Goal: Use online tool/utility: Utilize a website feature to perform a specific function

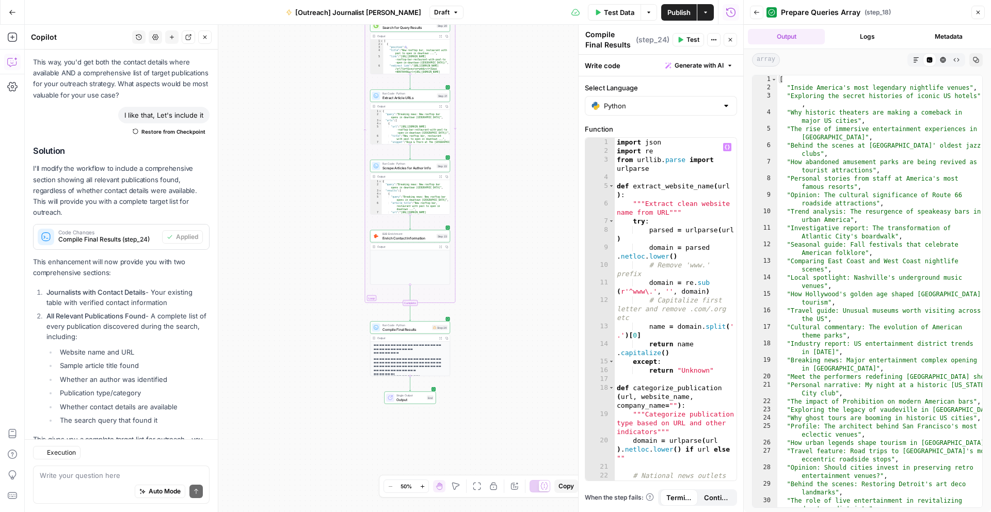
scroll to position [827, 0]
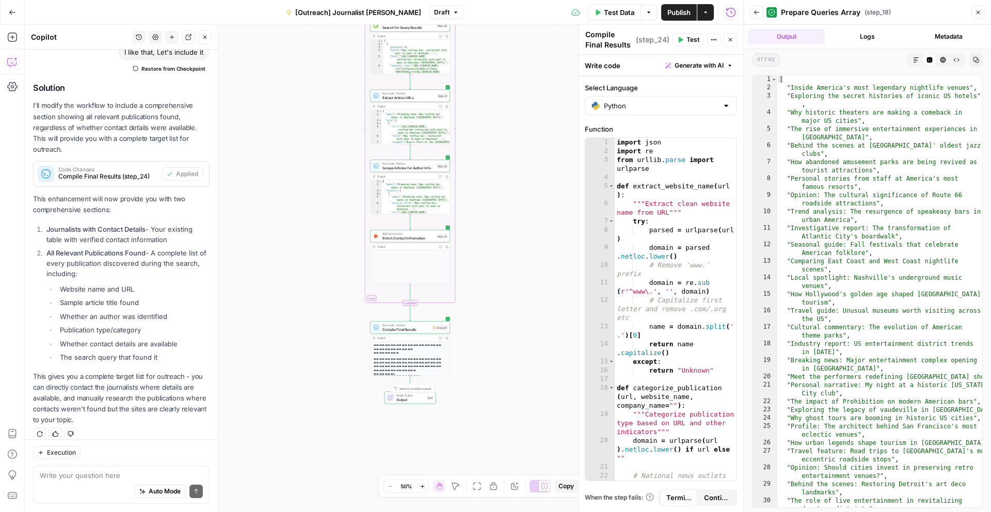
click at [423, 400] on span "Output" at bounding box center [410, 399] width 28 height 5
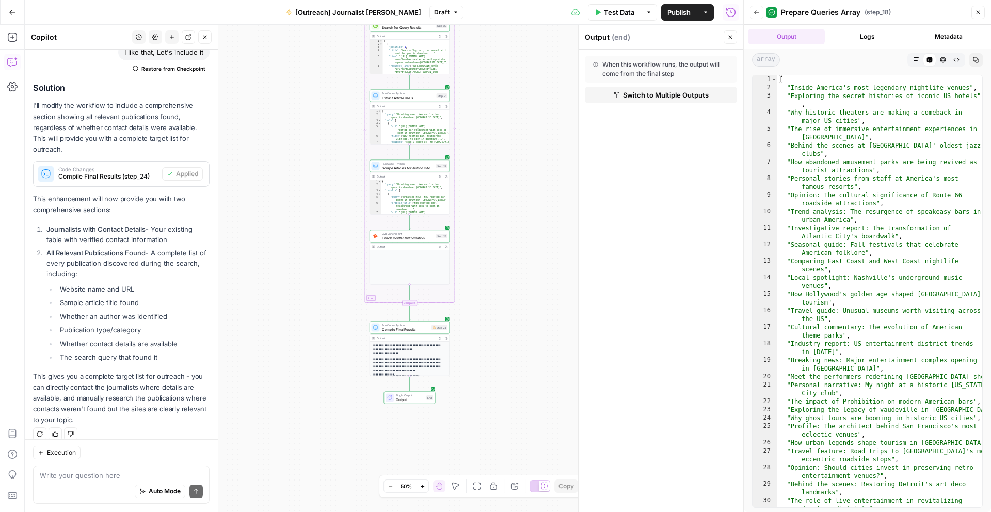
click at [784, 34] on button "Output" at bounding box center [786, 36] width 77 height 15
click at [439, 337] on icon "button" at bounding box center [440, 338] width 3 height 3
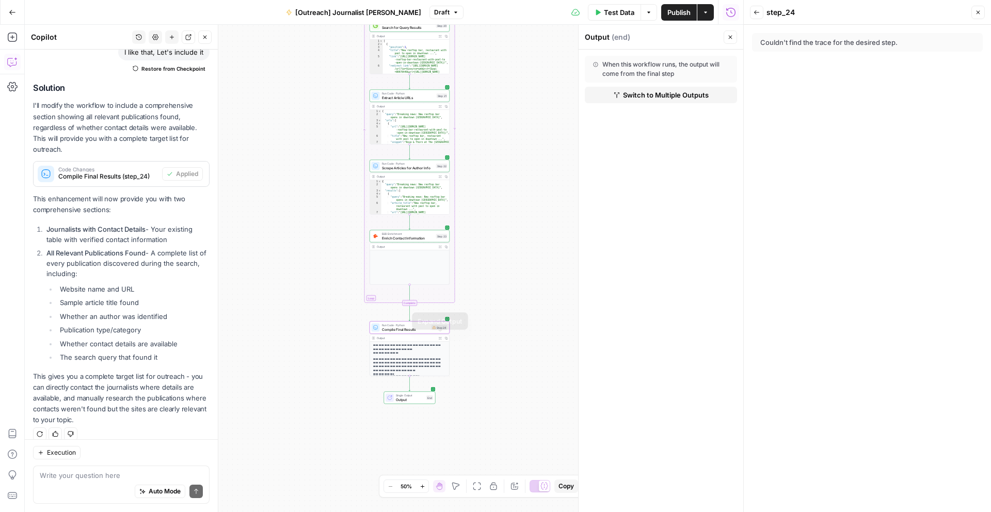
click at [441, 338] on icon "button" at bounding box center [440, 337] width 3 height 3
click at [435, 327] on icon at bounding box center [433, 327] width 3 height 3
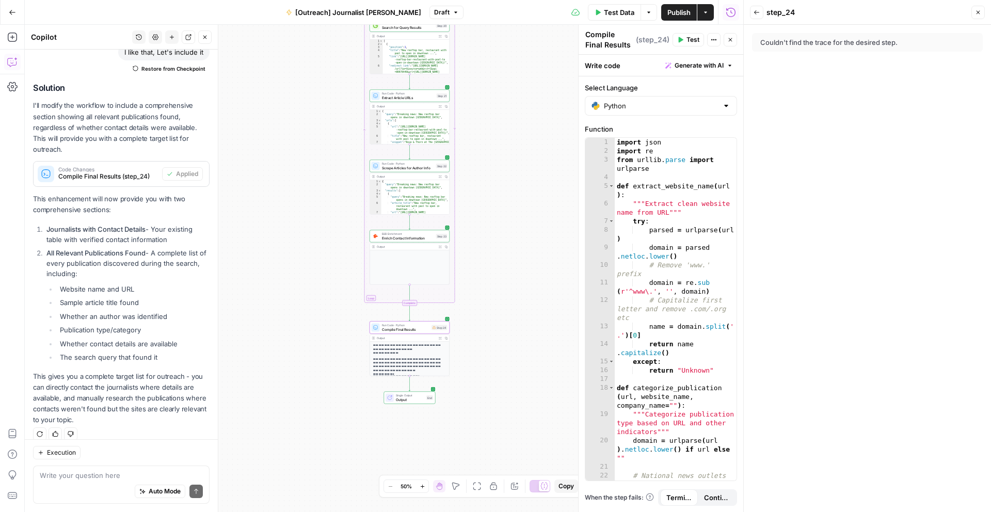
click at [754, 15] on button "Back" at bounding box center [756, 12] width 13 height 13
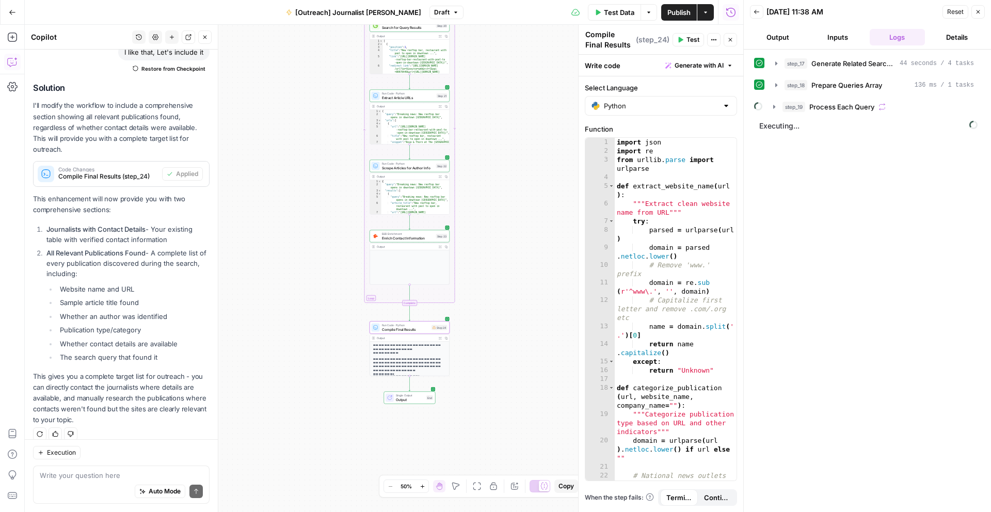
click at [779, 31] on button "Output" at bounding box center [778, 37] width 56 height 17
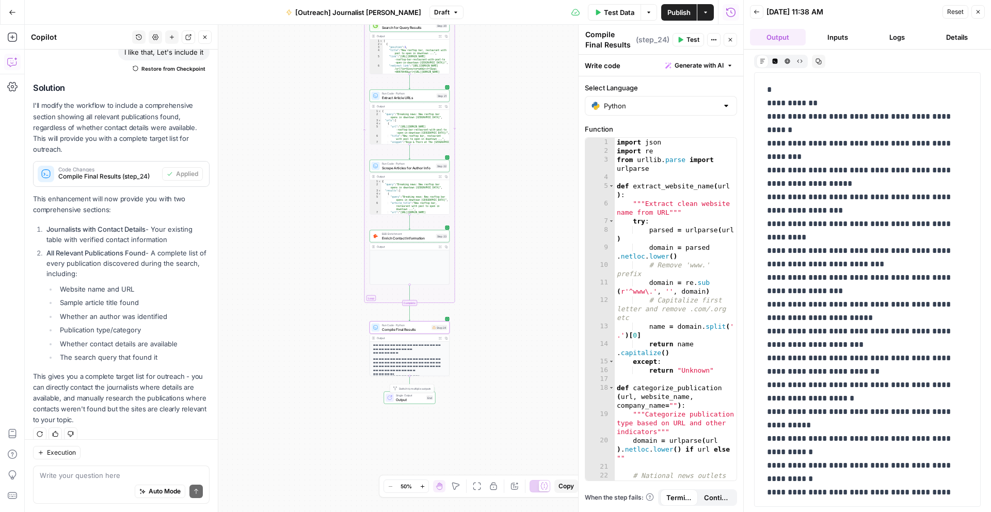
click at [429, 360] on p "**********" at bounding box center [409, 364] width 73 height 15
click at [440, 337] on icon "button" at bounding box center [440, 337] width 3 height 3
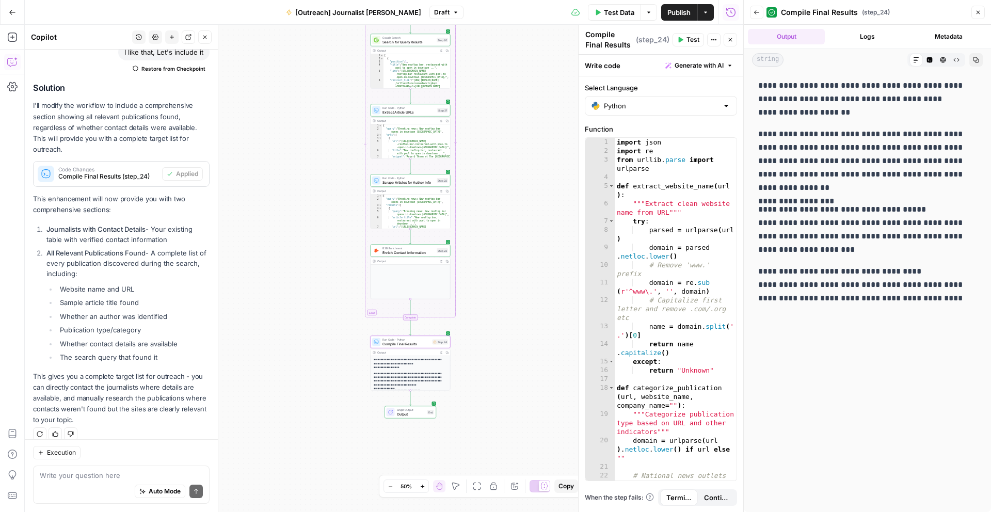
drag, startPoint x: 975, startPoint y: 301, endPoint x: 751, endPoint y: 80, distance: 314.5
click at [751, 80] on div "**********" at bounding box center [866, 291] width 247 height 441
copy div "**********"
click at [121, 480] on div "Auto Mode Send" at bounding box center [121, 491] width 163 height 23
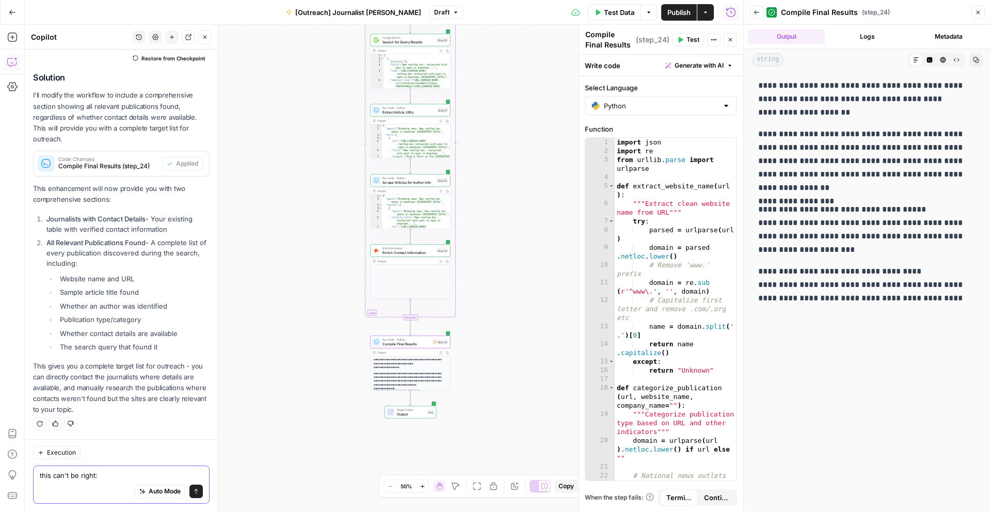
paste textarea "ALL PUBLICATIONS DISCOVERED: 0 relevant publications found (0 with contact deta…"
type textarea "this can't be right: ALL PUBLICATIONS DISCOVERED: 0 relevant publications found…"
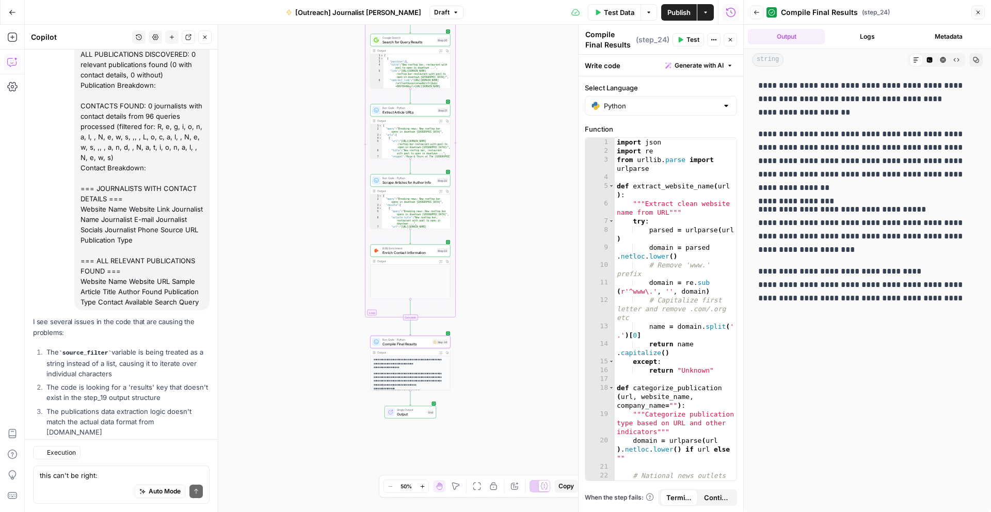
scroll to position [1296, 0]
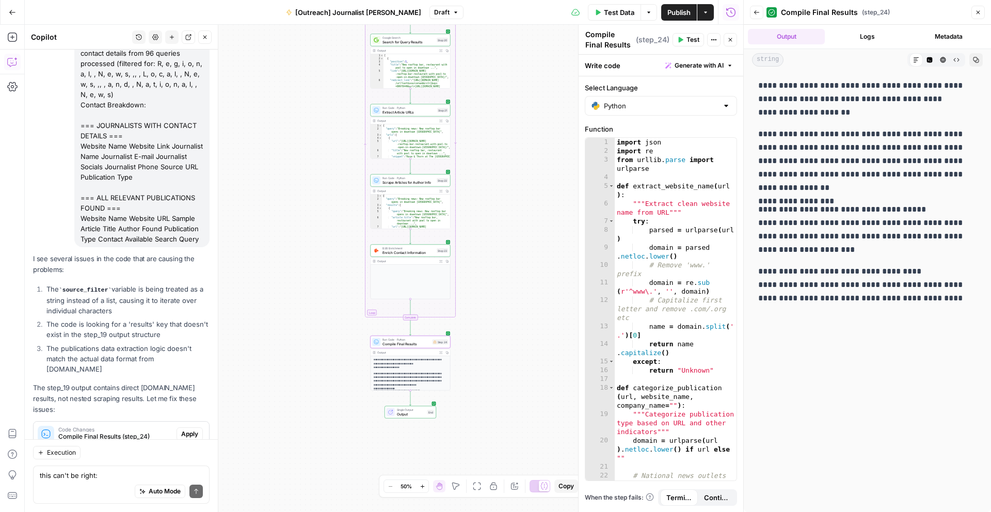
click at [189, 429] on span "Apply" at bounding box center [189, 433] width 17 height 9
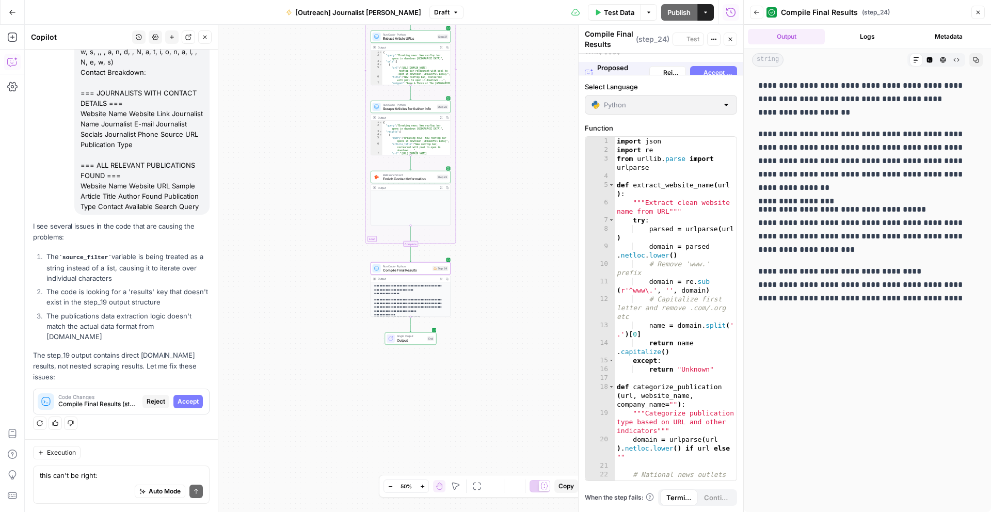
scroll to position [1263, 0]
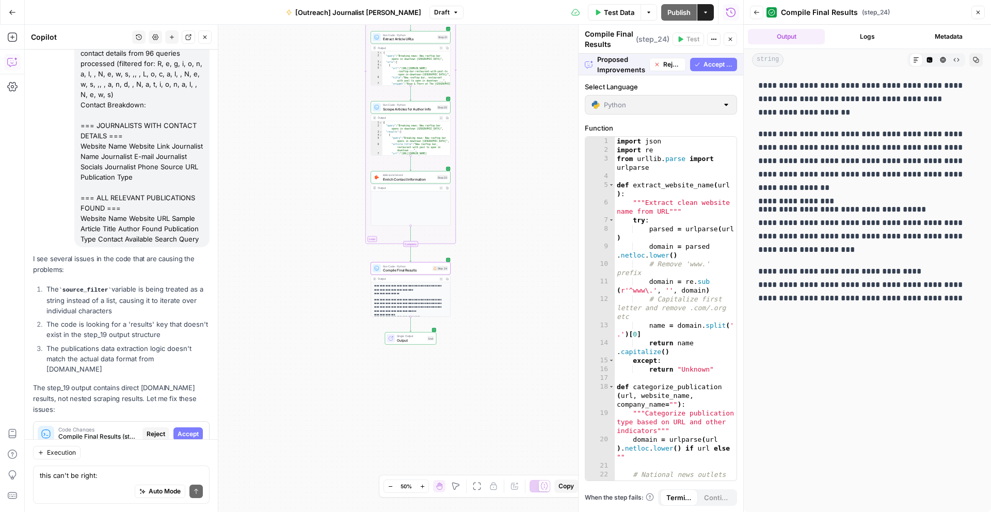
click at [189, 429] on span "Accept" at bounding box center [187, 433] width 21 height 9
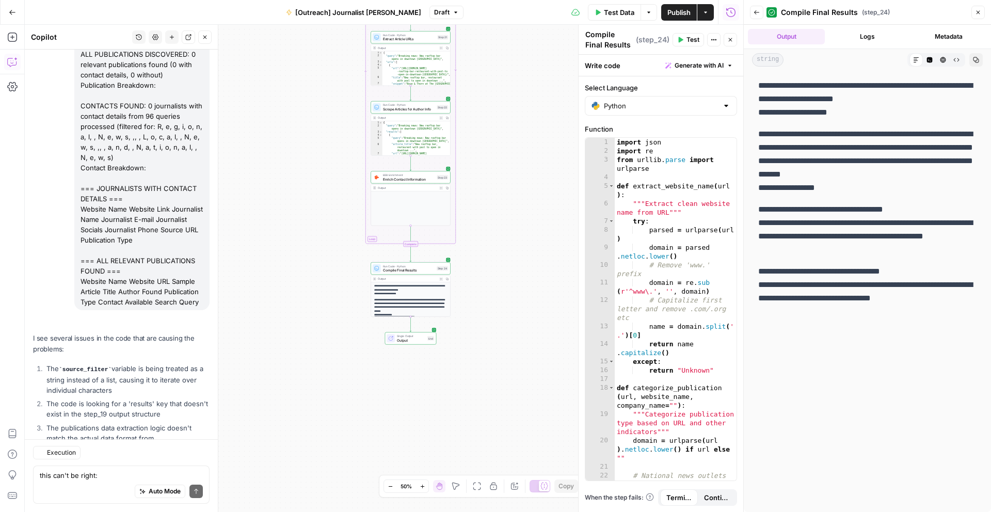
scroll to position [1312, 0]
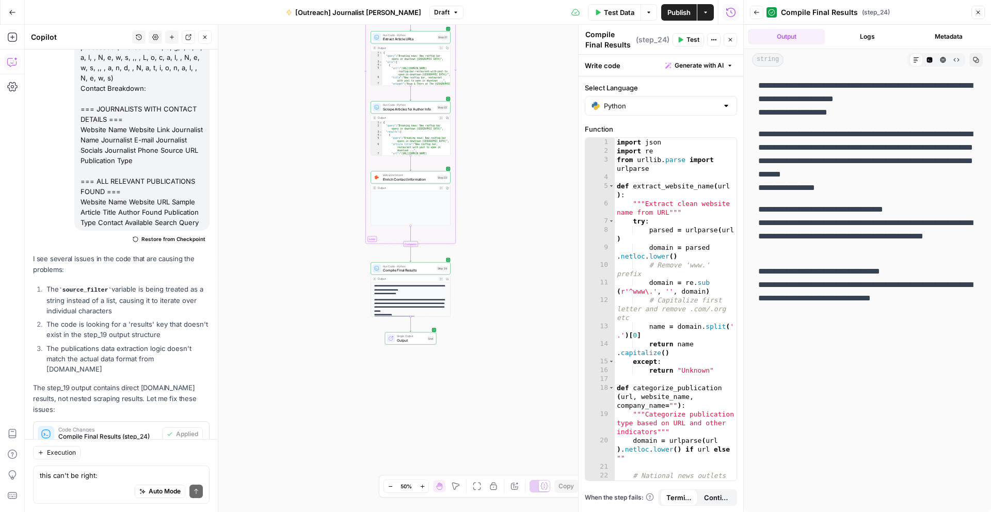
click at [611, 9] on span "Test Data" at bounding box center [619, 12] width 30 height 10
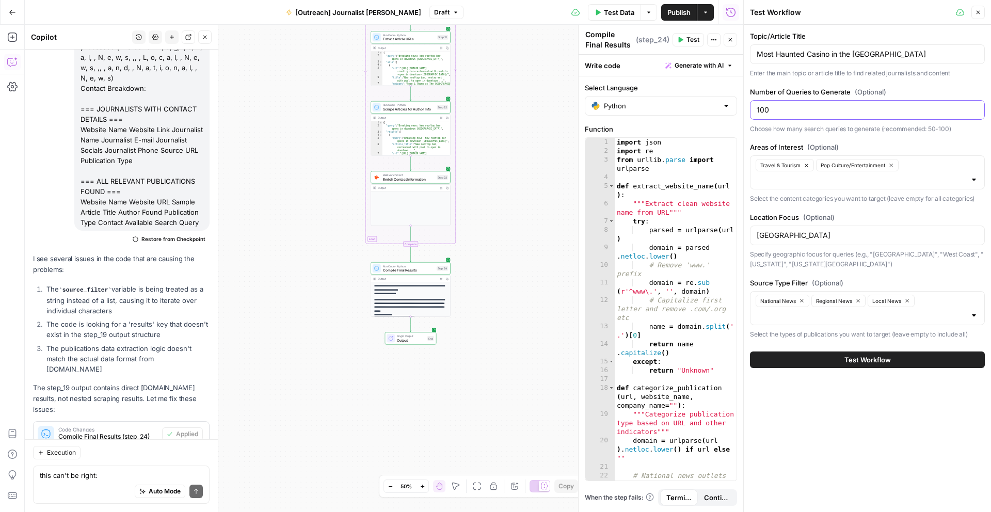
click at [781, 110] on input "100" at bounding box center [866, 110] width 221 height 10
type input "3"
type input "50"
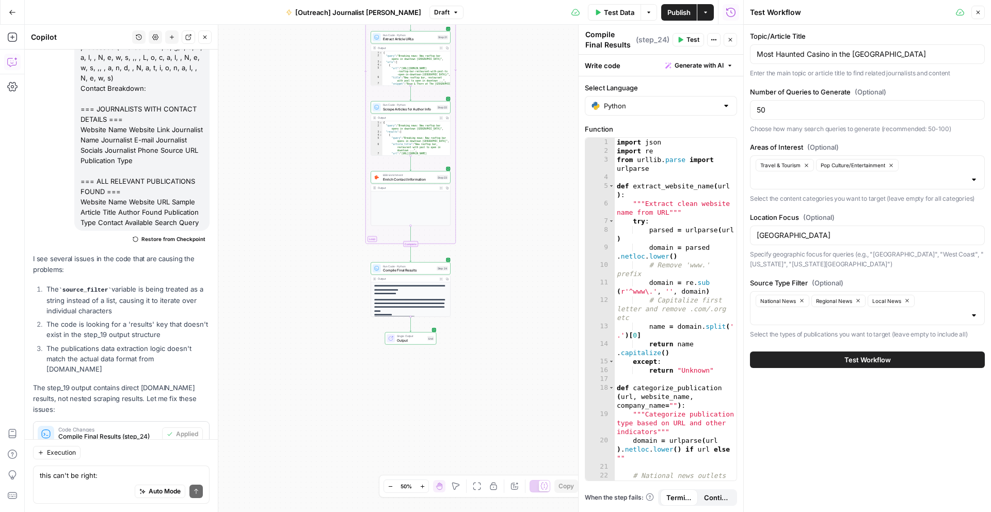
click at [811, 355] on button "Test Workflow" at bounding box center [867, 359] width 235 height 17
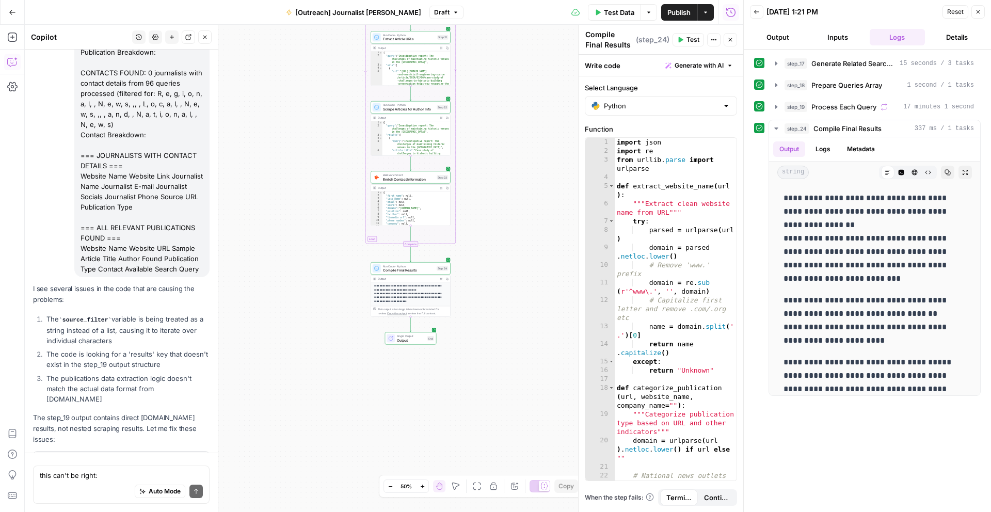
scroll to position [1312, 0]
